Goal: Check status

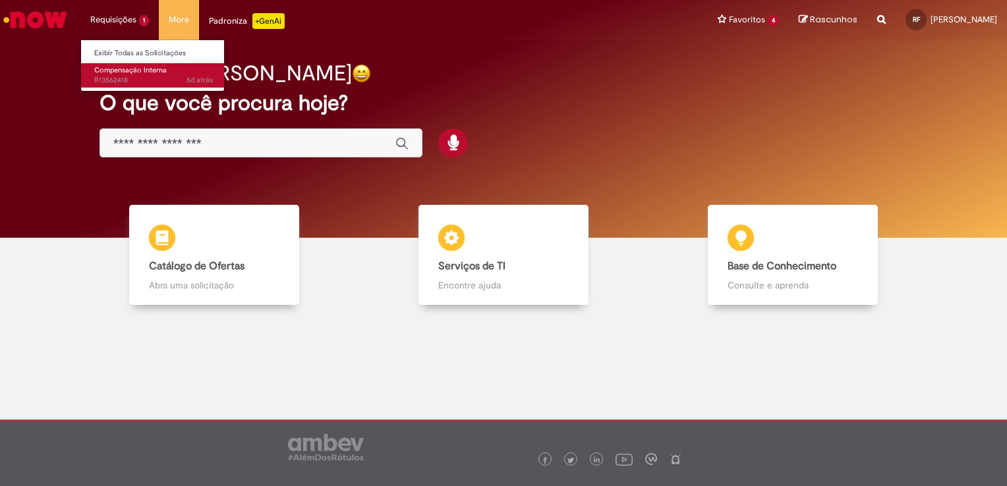
click at [119, 73] on span "Compensação Interna" at bounding box center [130, 70] width 72 height 10
click at [111, 22] on li "Requisições 1 Exibir Todas as Solicitações Compensação Interna 5d atrás 5 dias …" at bounding box center [119, 20] width 78 height 40
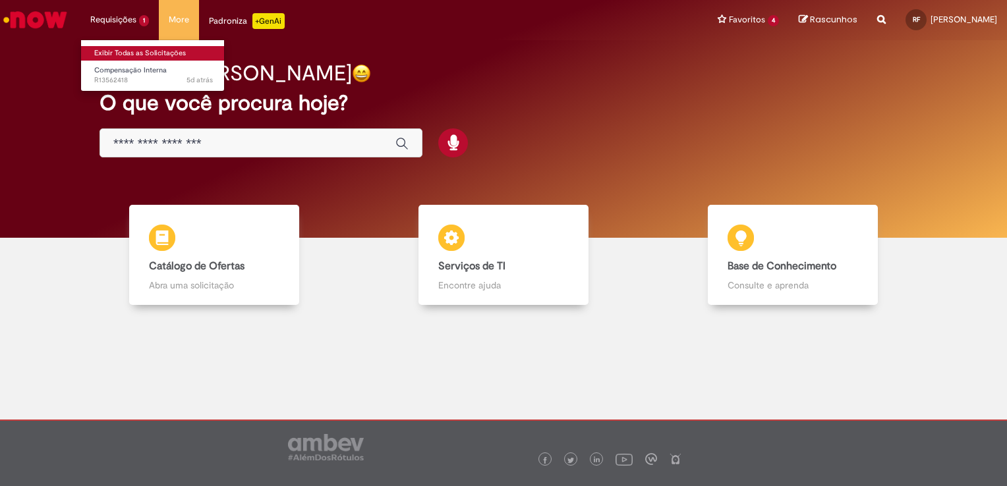
click at [123, 55] on link "Exibir Todas as Solicitações" at bounding box center [153, 53] width 145 height 14
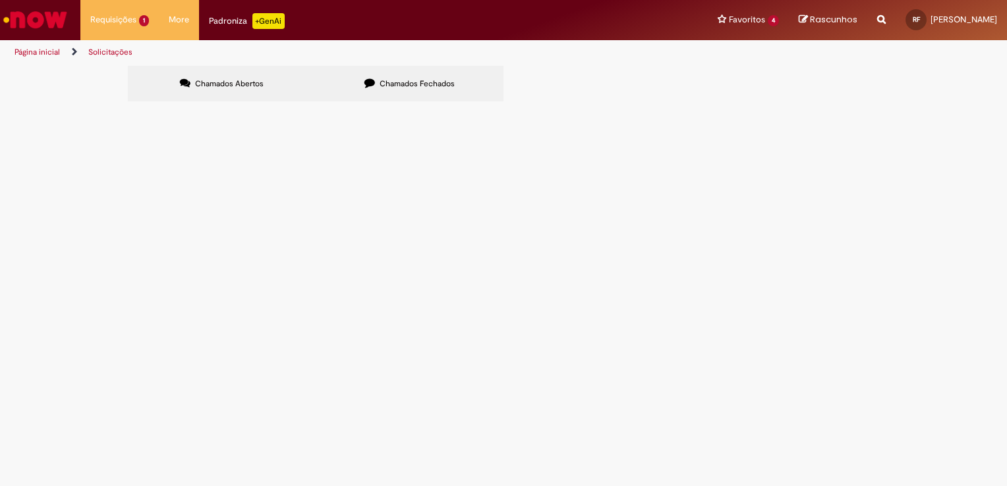
click at [0, 0] on span "R13562418" at bounding box center [0, 0] width 0 height 0
click at [0, 0] on span "Compensação Interna" at bounding box center [0, 0] width 0 height 0
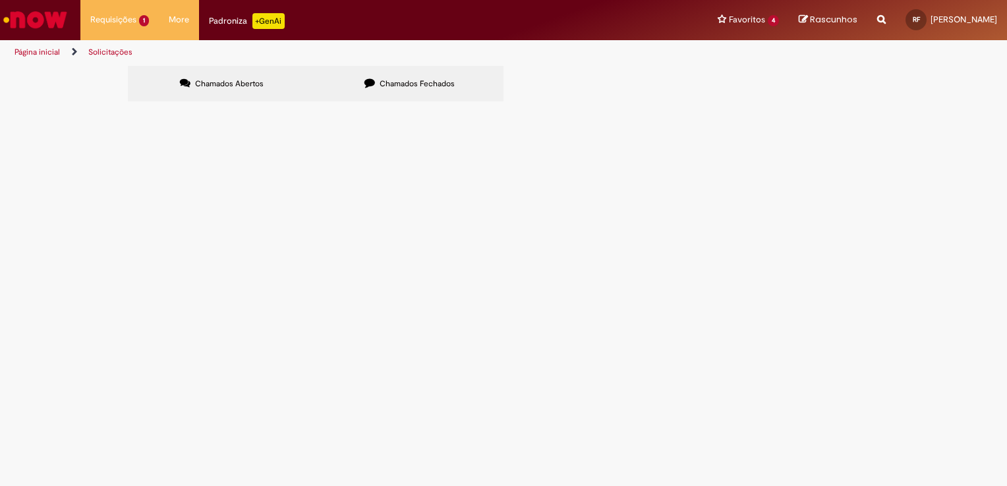
click at [0, 0] on span "Compensação Interna" at bounding box center [0, 0] width 0 height 0
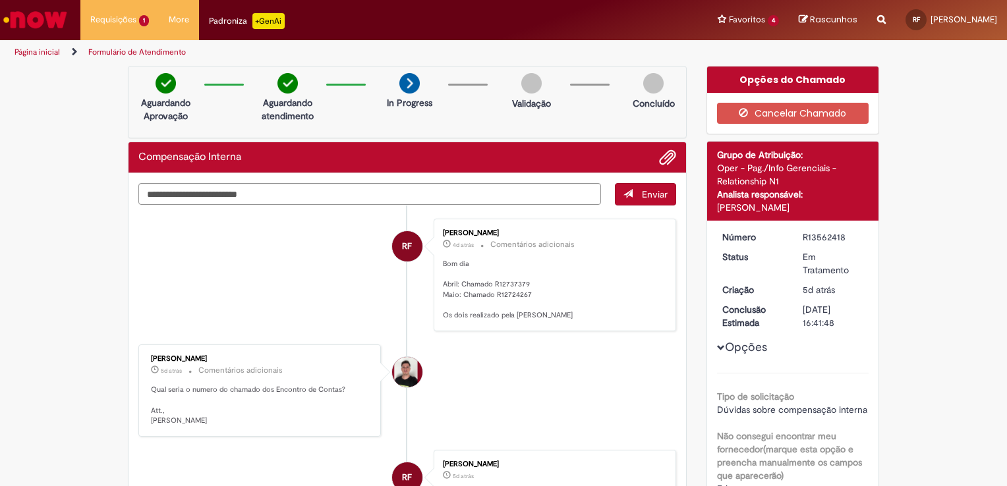
click at [524, 365] on li "[PERSON_NAME] 5d atrás 5 dias atrás Comentários adicionais Qual seria o numero …" at bounding box center [407, 391] width 538 height 92
